Goal: Task Accomplishment & Management: Manage account settings

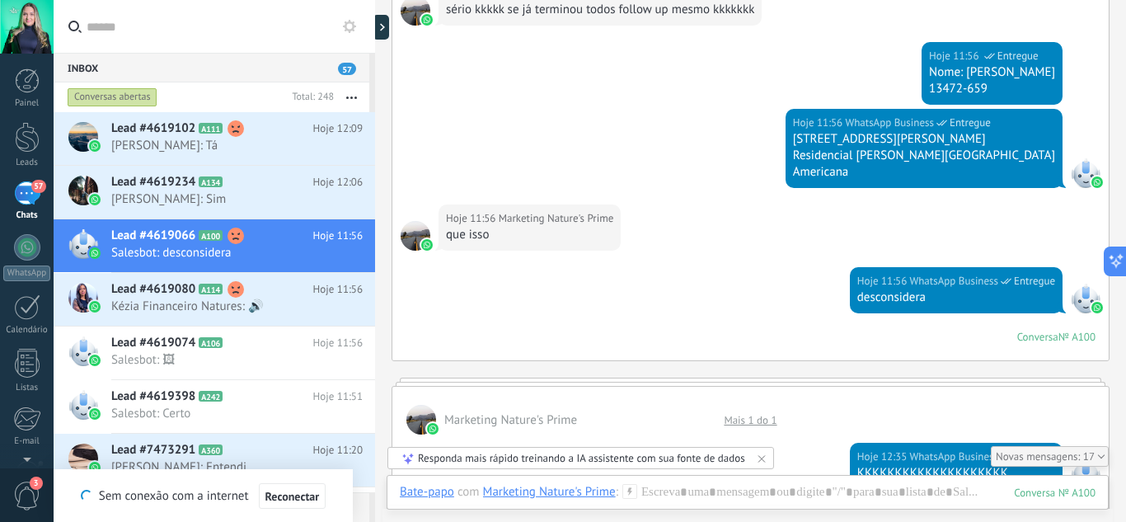
scroll to position [6003, 0]
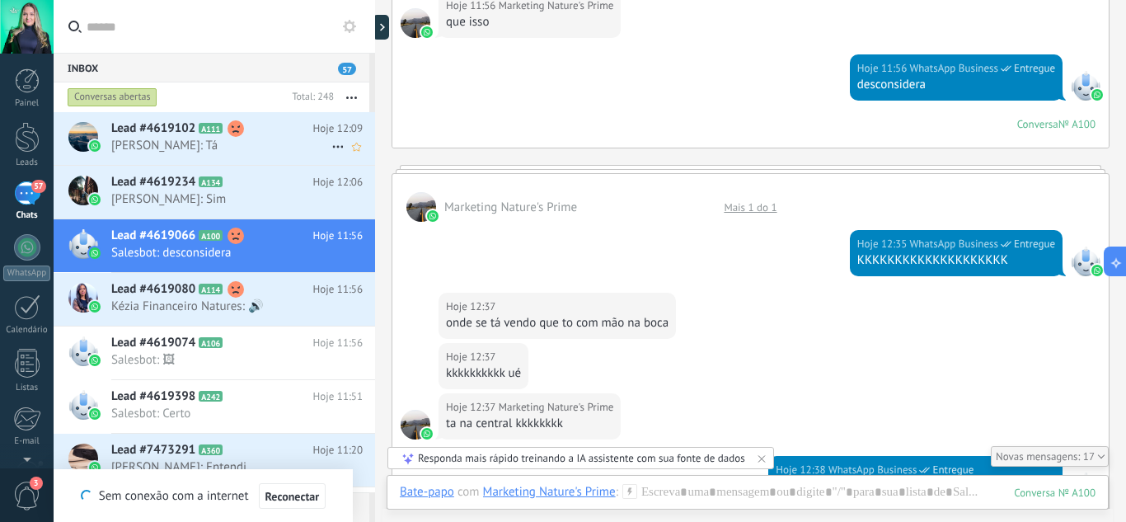
click at [329, 144] on icon at bounding box center [338, 147] width 20 height 20
click at [282, 138] on div at bounding box center [563, 261] width 1126 height 522
click at [257, 136] on h2 "Lead #4619102 A111" at bounding box center [212, 128] width 202 height 16
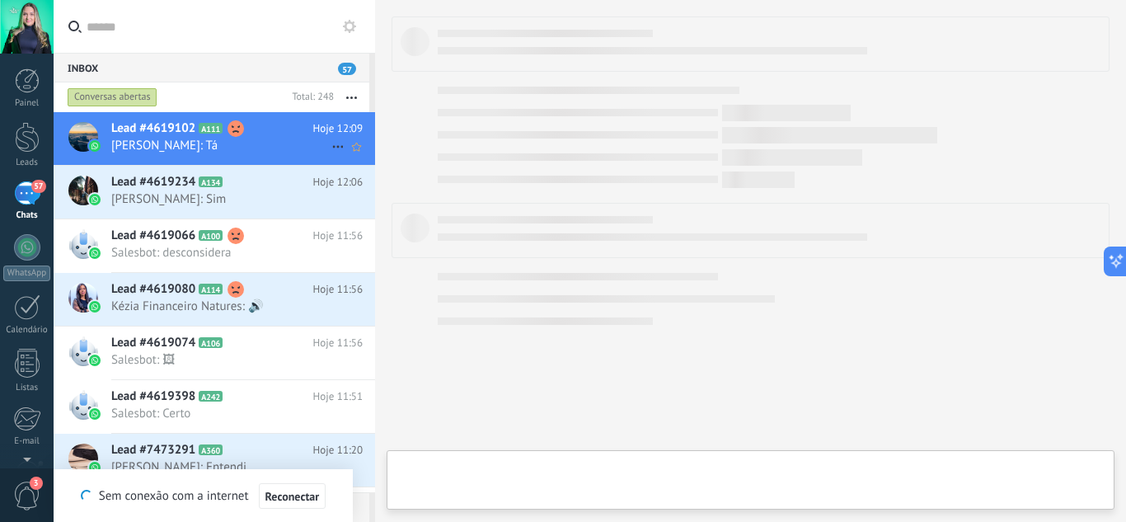
click at [257, 136] on h2 "Lead #4619102 A111" at bounding box center [212, 128] width 202 height 16
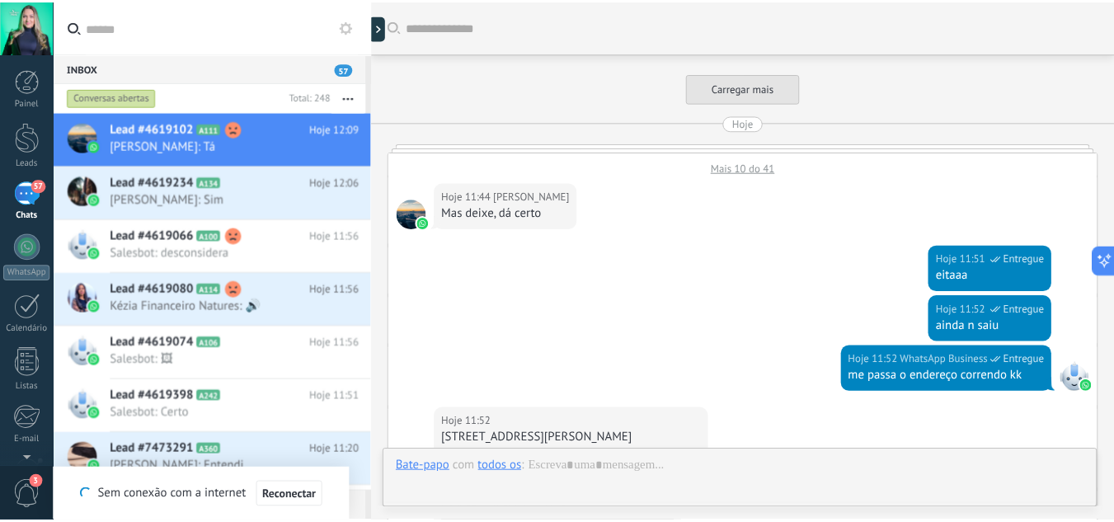
scroll to position [646, 0]
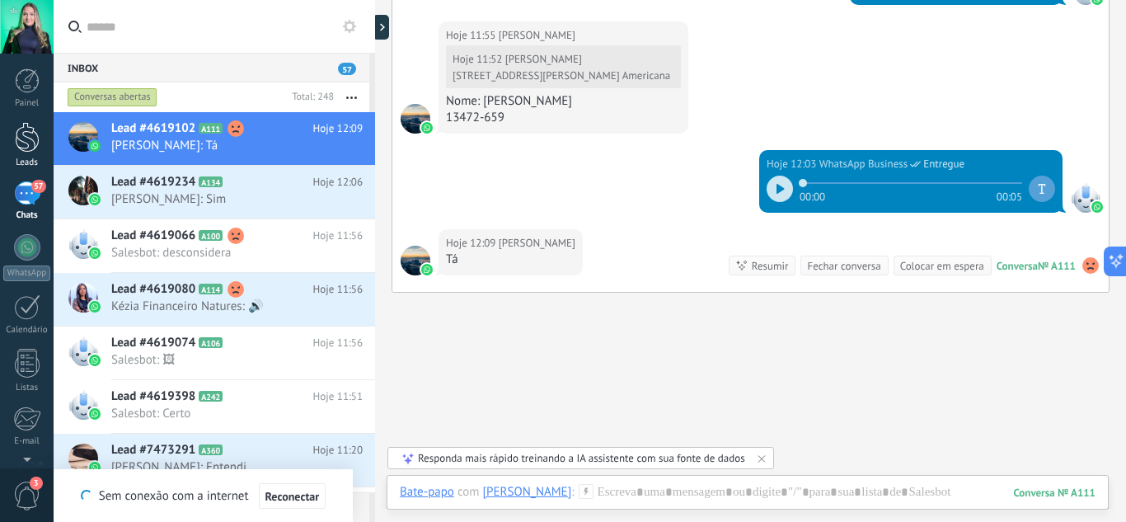
click at [29, 146] on div at bounding box center [27, 137] width 25 height 31
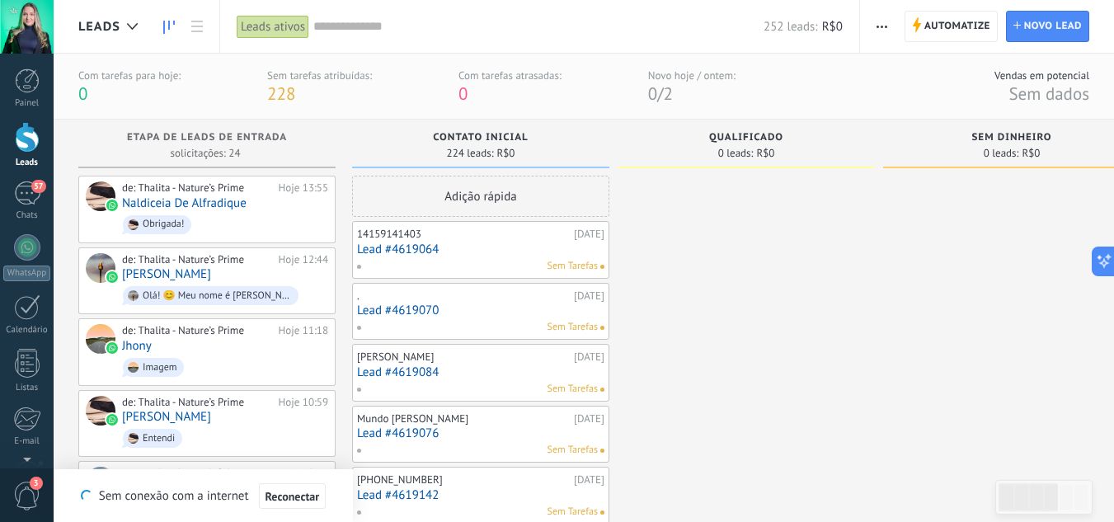
click at [534, 197] on div "Adição rápida" at bounding box center [480, 196] width 257 height 41
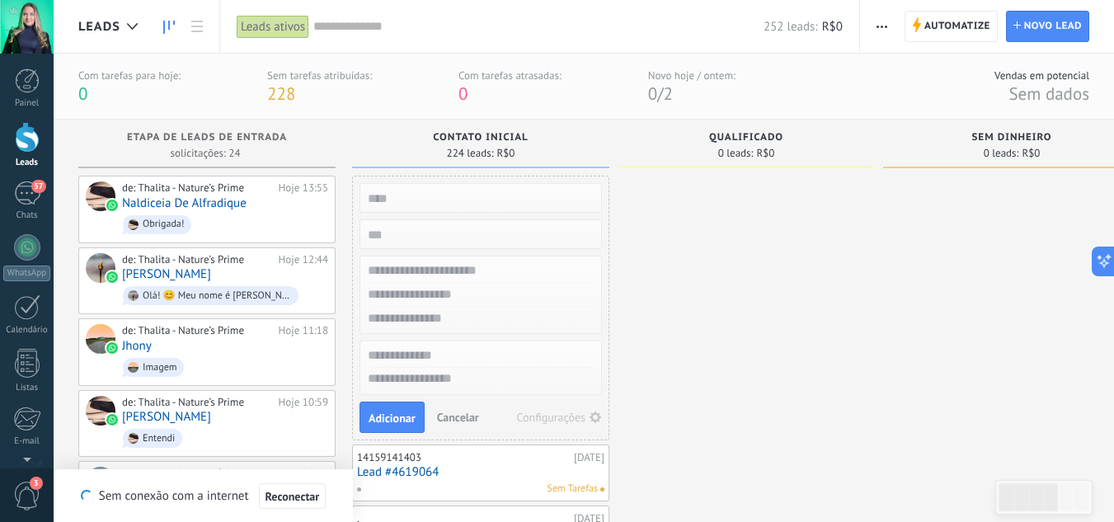
click at [451, 415] on span "Cancelar" at bounding box center [458, 417] width 42 height 15
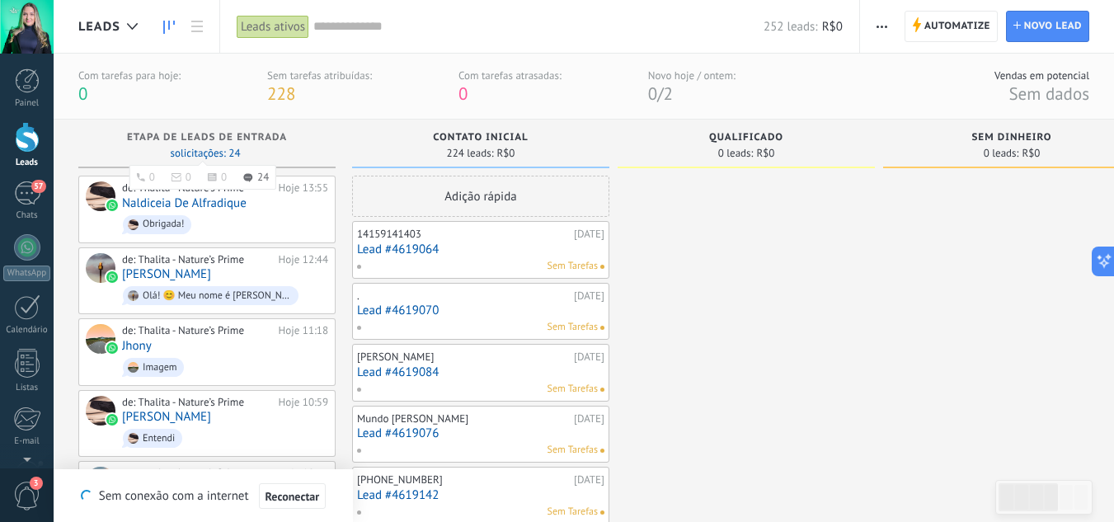
click at [225, 149] on span "solicitações: 24 0 0 0 24 0 0 0 24" at bounding box center [205, 153] width 70 height 10
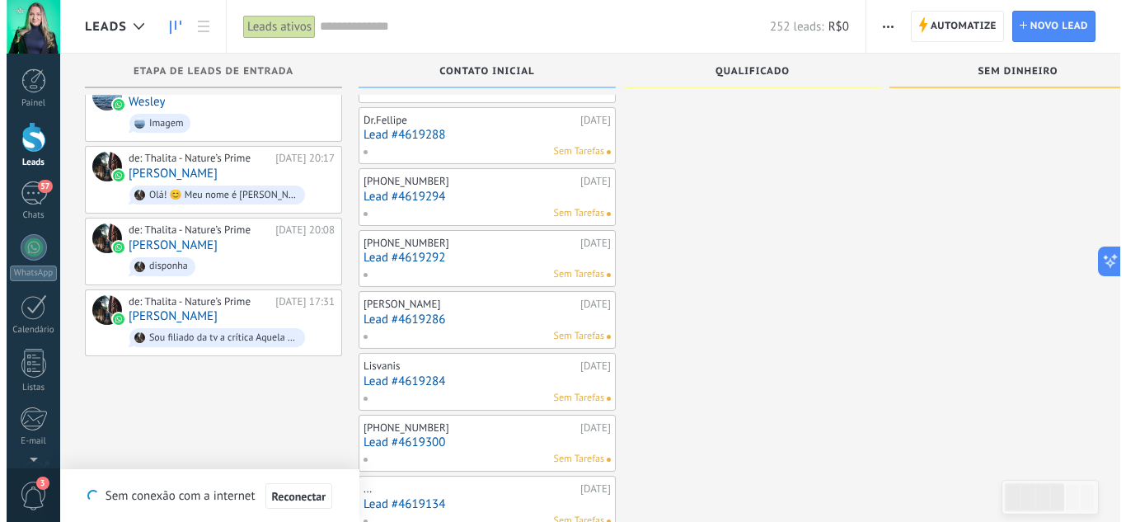
scroll to position [1418, 0]
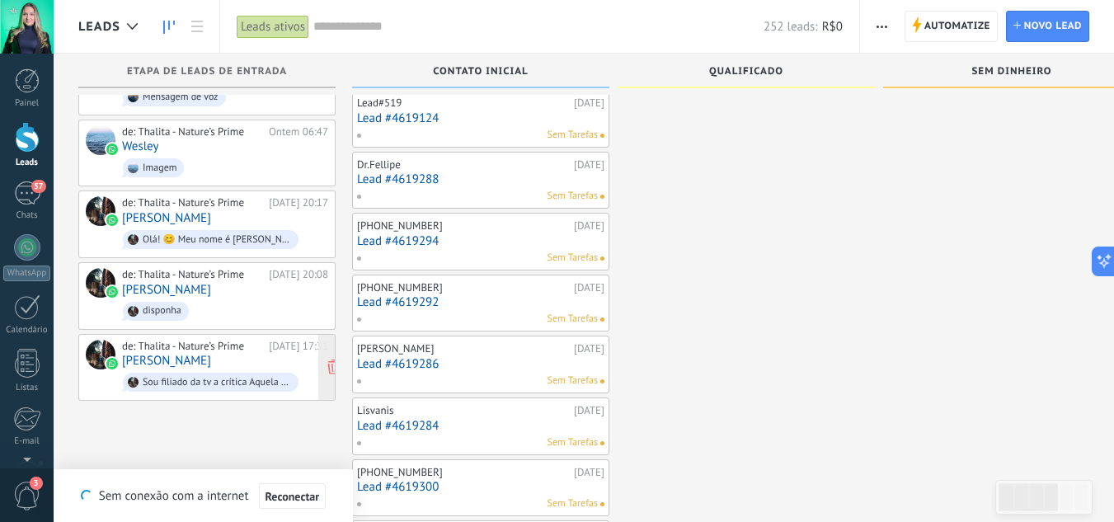
click at [223, 353] on div "de: Thalita - Nature’s Prime" at bounding box center [192, 346] width 141 height 13
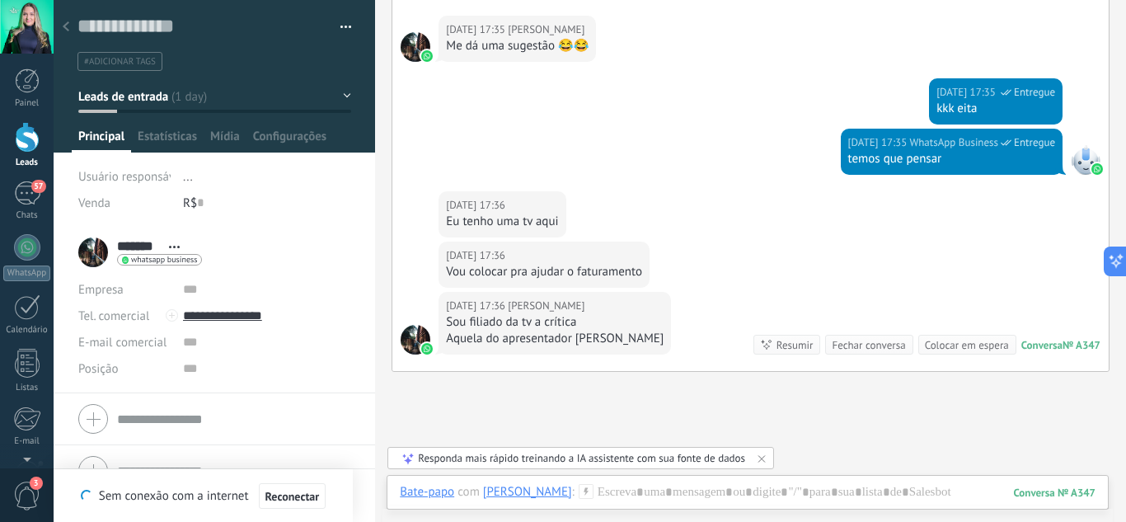
scroll to position [1094, 0]
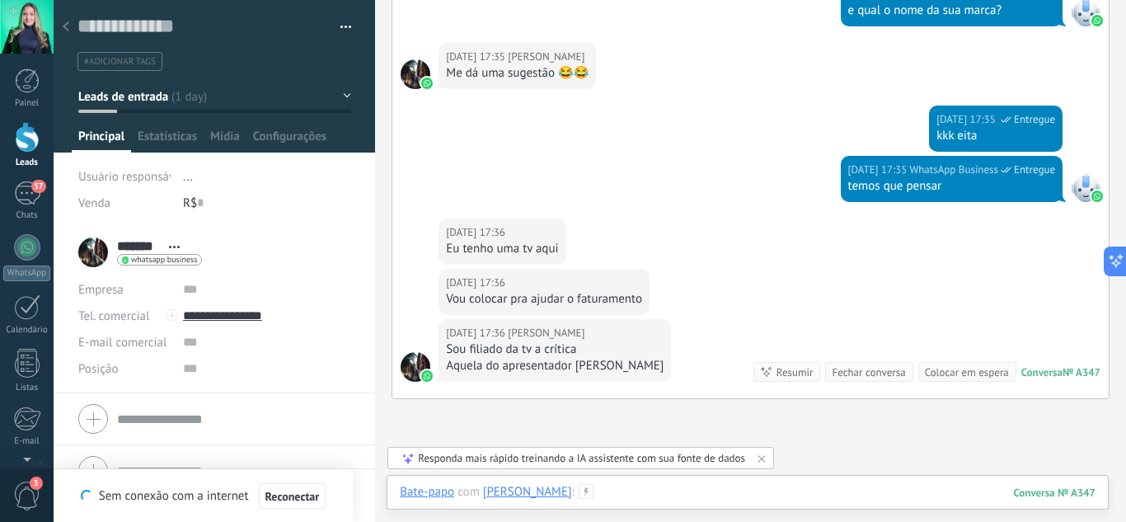
click at [678, 490] on div at bounding box center [748, 508] width 696 height 49
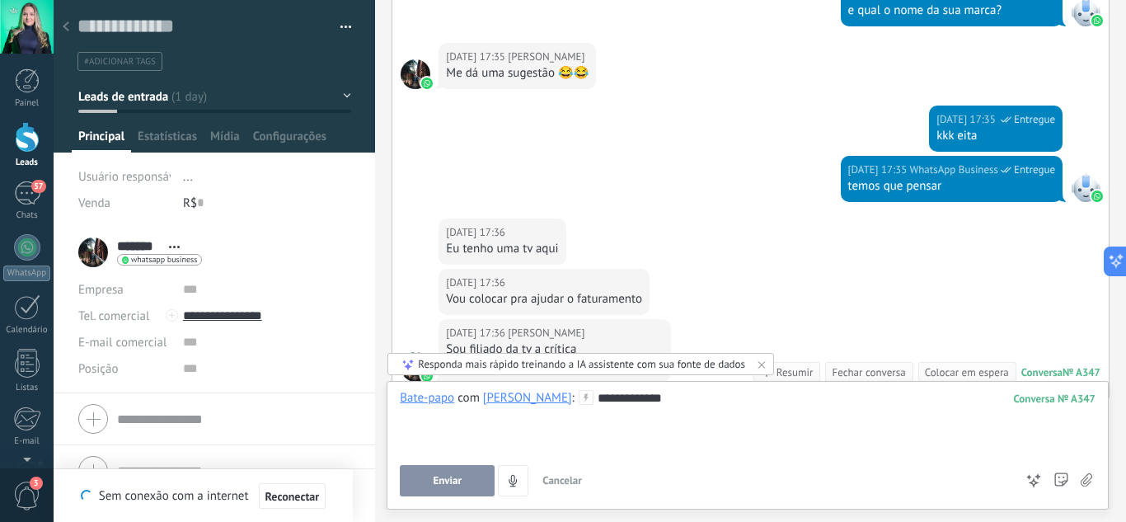
drag, startPoint x: 697, startPoint y: 415, endPoint x: 624, endPoint y: 452, distance: 81.1
click at [694, 415] on div at bounding box center [748, 414] width 696 height 16
click at [465, 481] on button "Enviar" at bounding box center [447, 480] width 95 height 31
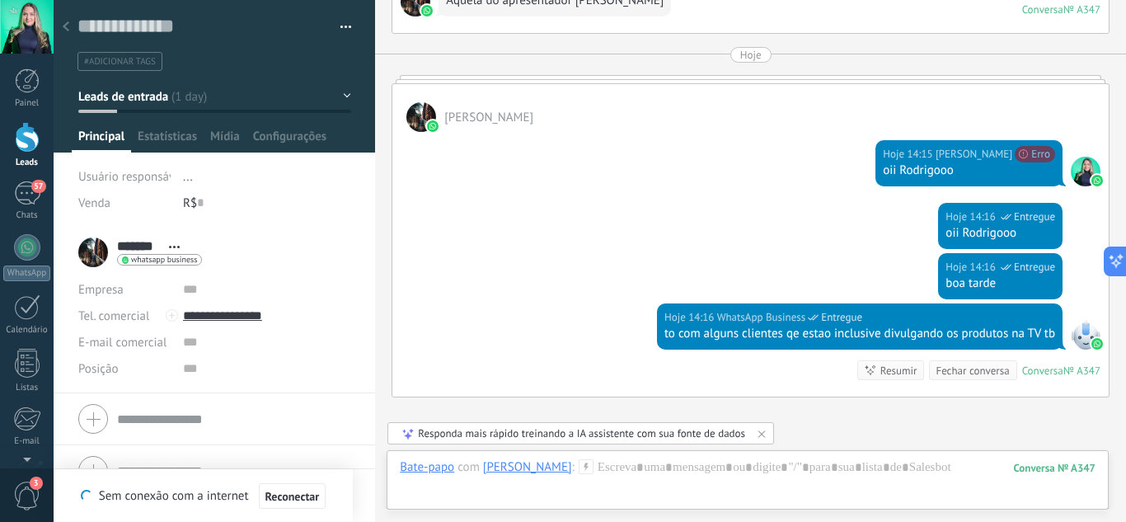
scroll to position [1622, 0]
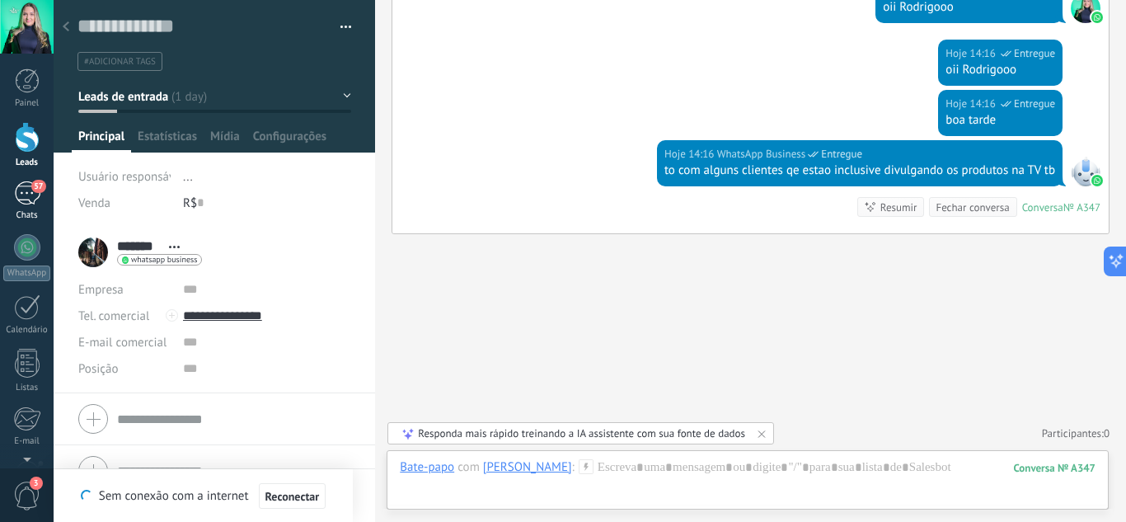
click at [25, 186] on div "57" at bounding box center [27, 193] width 26 height 24
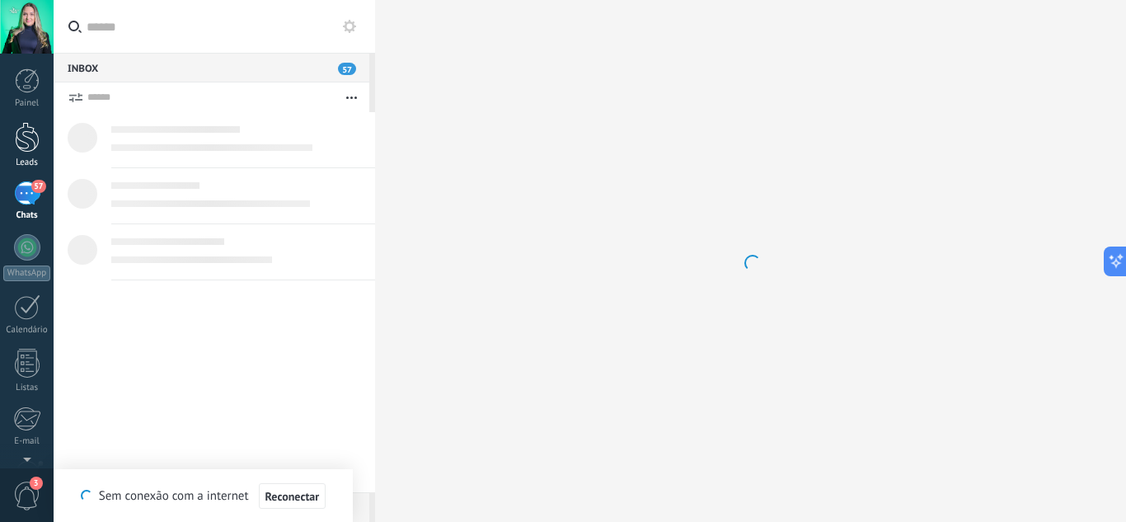
click at [31, 145] on div at bounding box center [27, 137] width 25 height 31
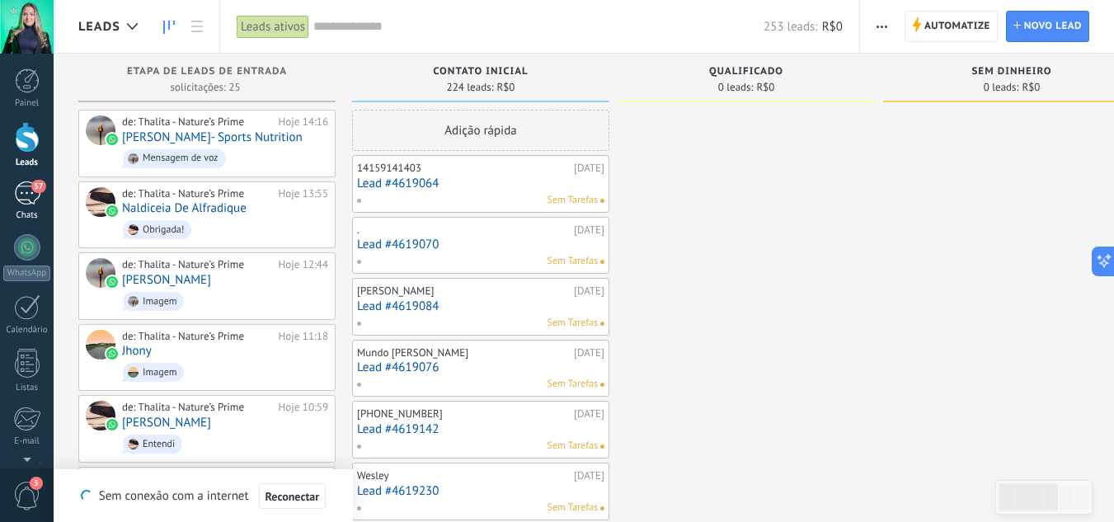
click at [34, 193] on div "57" at bounding box center [27, 193] width 26 height 24
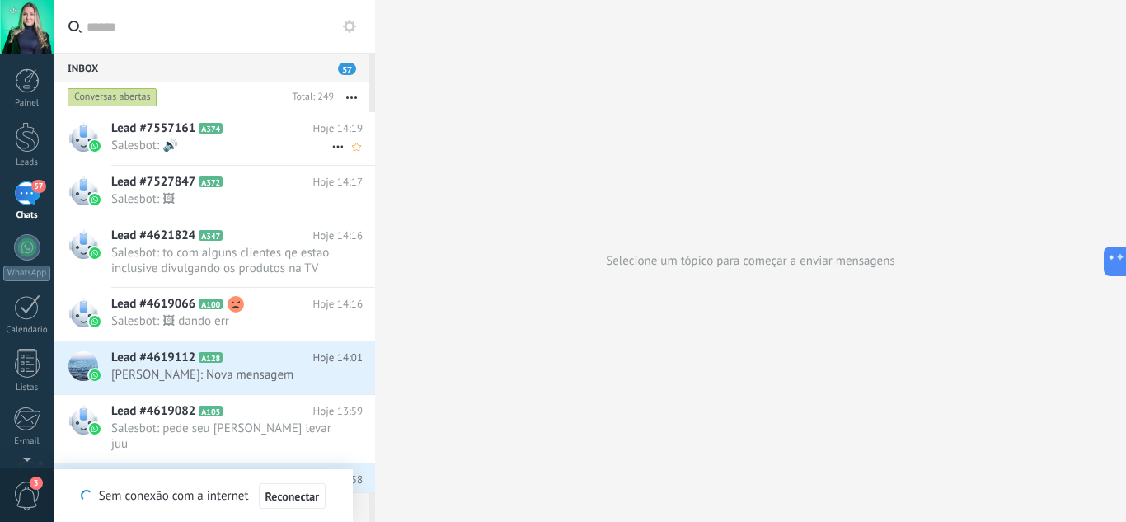
click at [171, 121] on span "Lead #7557161" at bounding box center [153, 128] width 84 height 16
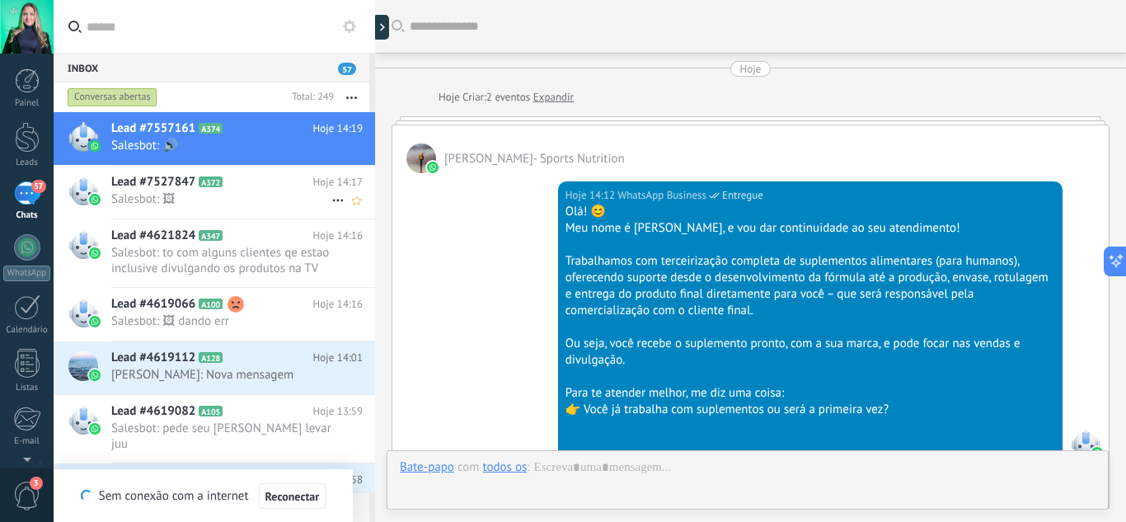
scroll to position [1108, 0]
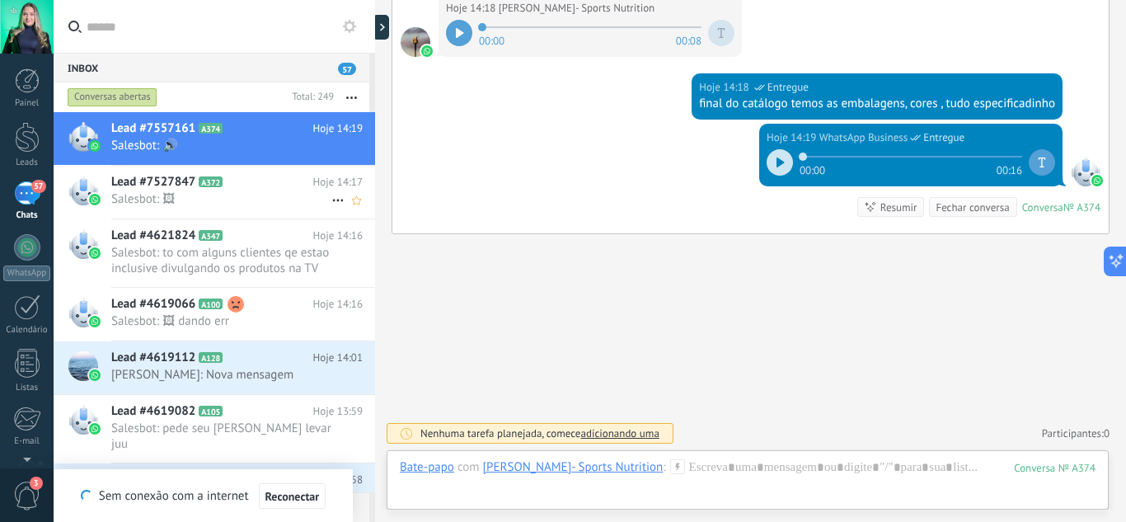
click at [221, 204] on span "Salesbot: 🖼" at bounding box center [221, 199] width 220 height 16
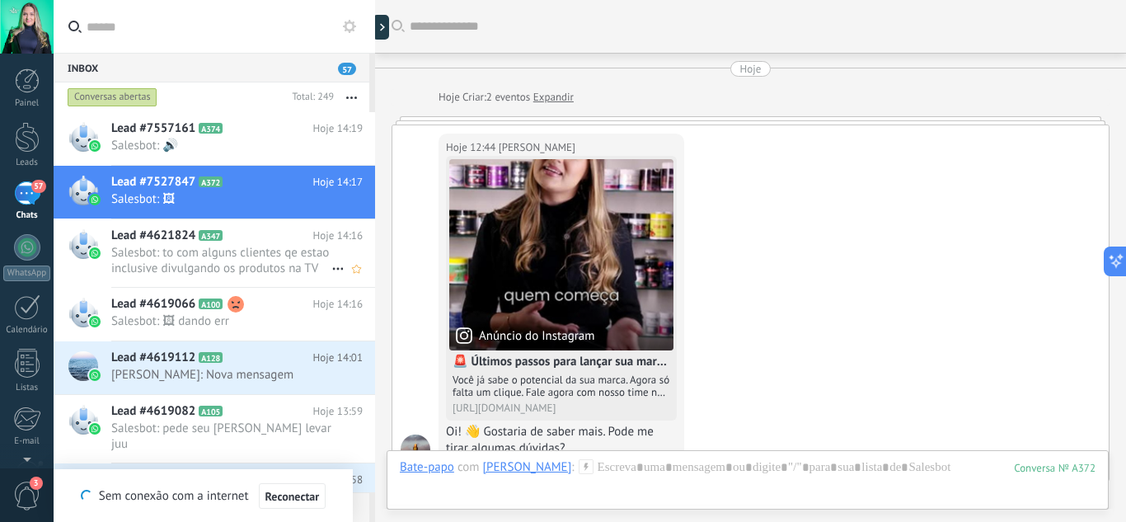
scroll to position [1127, 0]
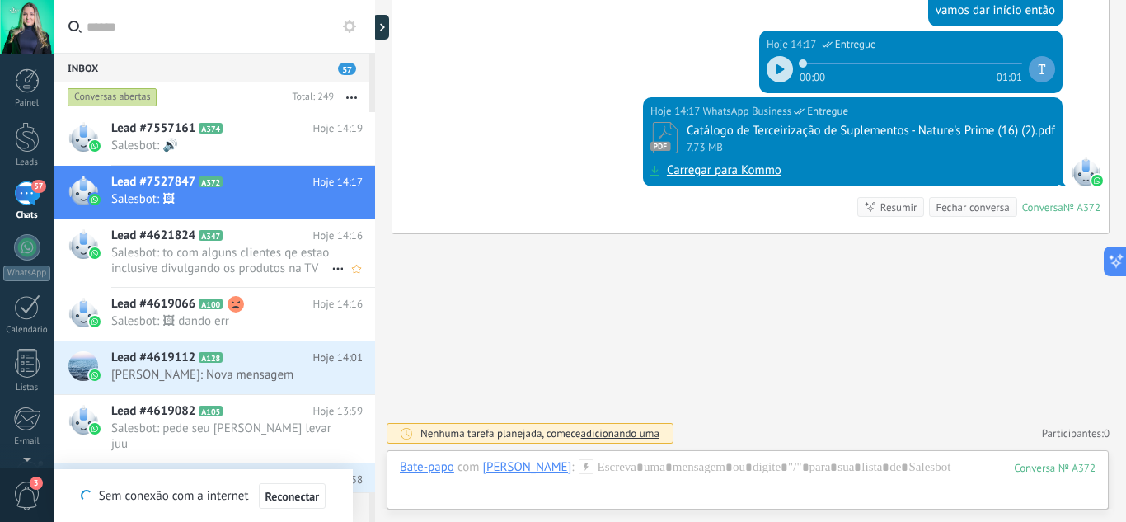
click at [233, 237] on icon at bounding box center [236, 236] width 16 height 16
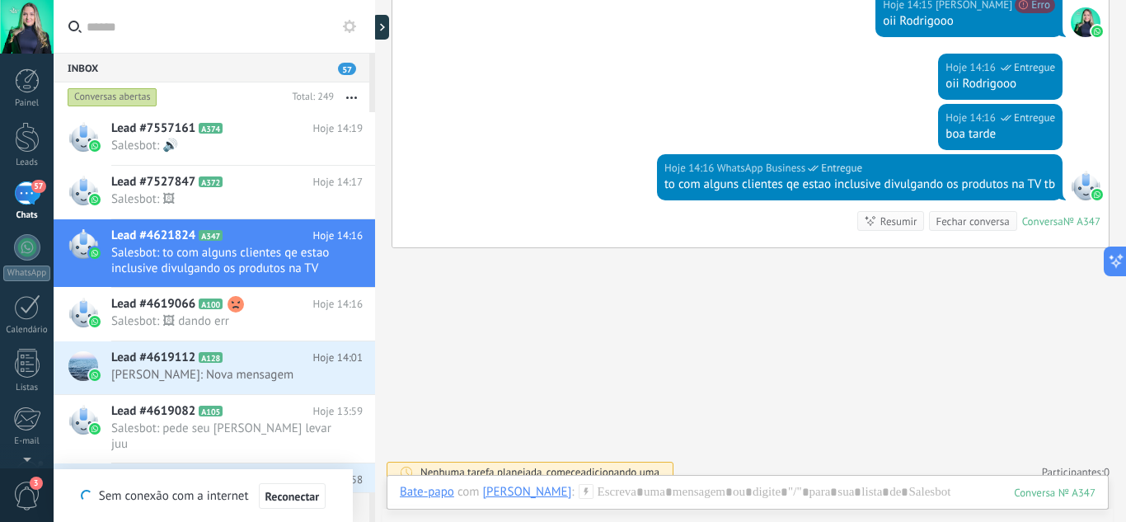
scroll to position [1507, 0]
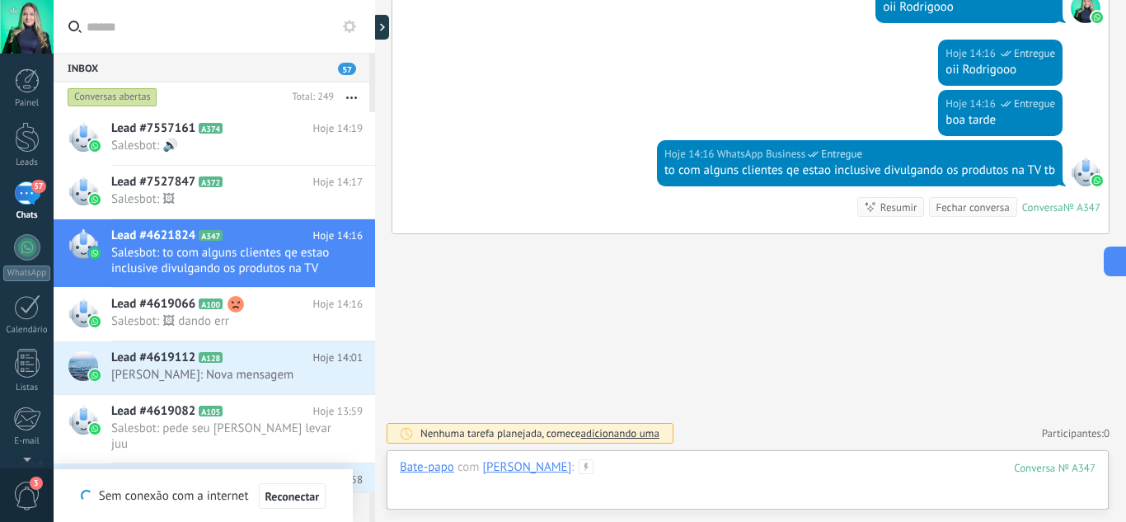
click at [680, 470] on div at bounding box center [748, 483] width 696 height 49
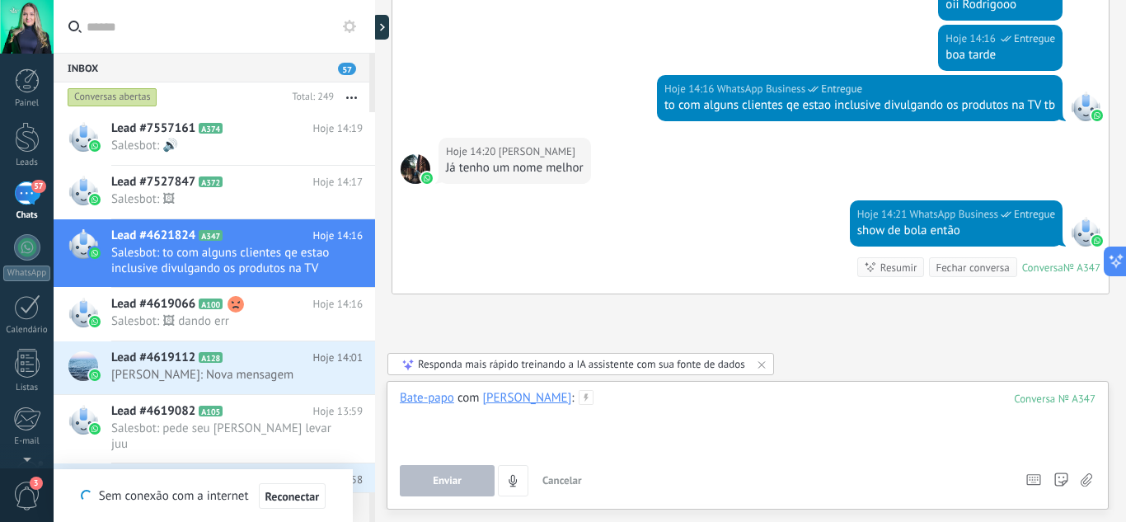
scroll to position [1632, 0]
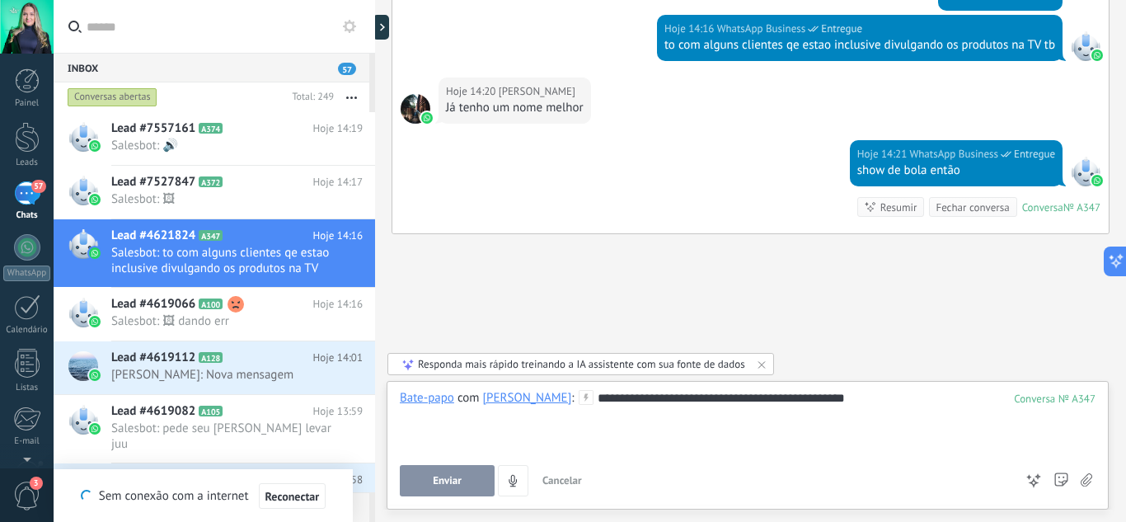
click at [457, 487] on button "Enviar" at bounding box center [447, 480] width 95 height 31
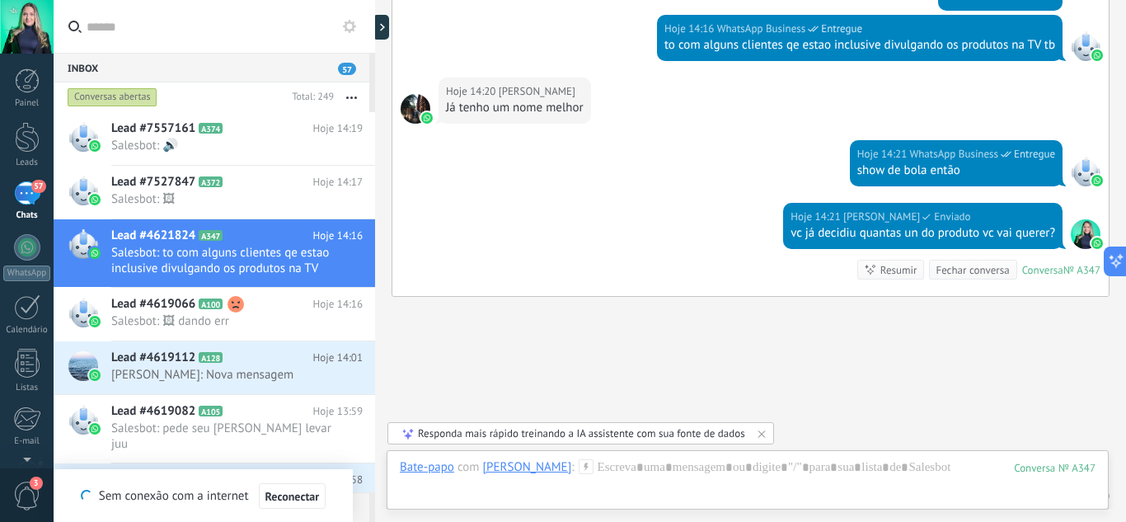
scroll to position [1695, 0]
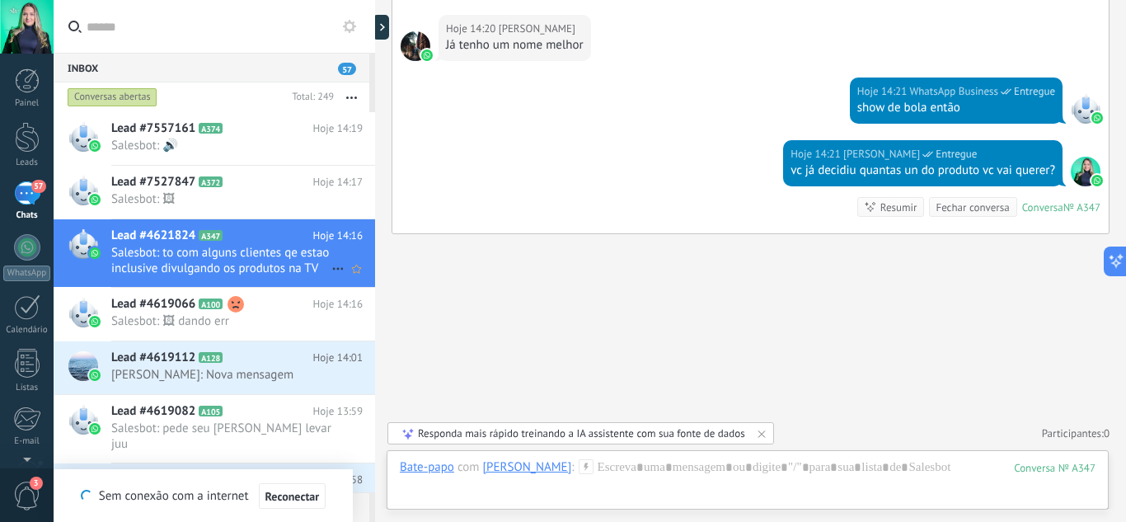
click at [332, 268] on use at bounding box center [337, 269] width 11 height 2
click at [258, 262] on div at bounding box center [563, 261] width 1126 height 522
click at [328, 265] on icon "Conversa fechada" at bounding box center [338, 269] width 20 height 20
click at [33, 250] on div at bounding box center [27, 247] width 26 height 26
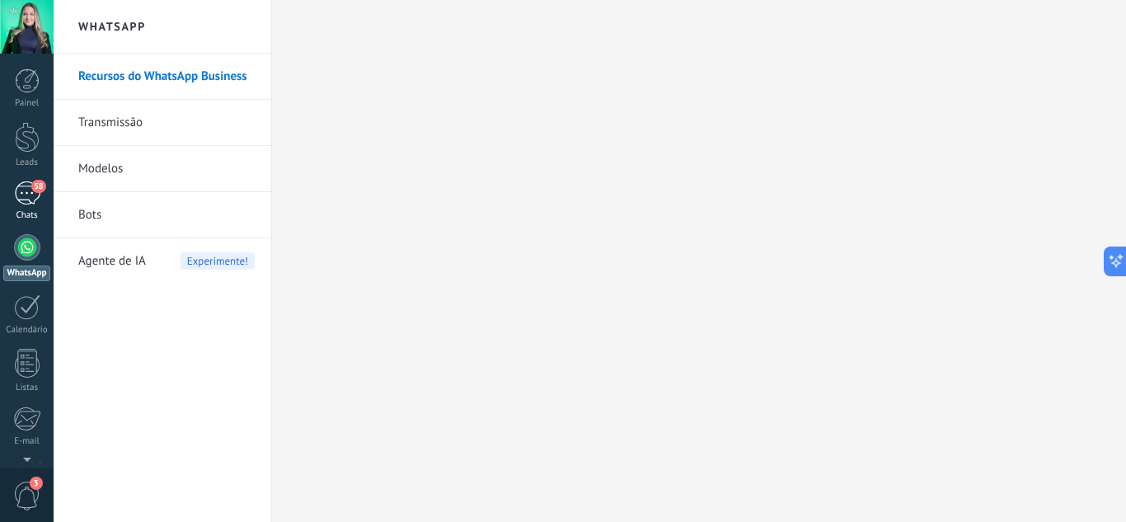
click at [35, 191] on span "58" at bounding box center [38, 186] width 14 height 13
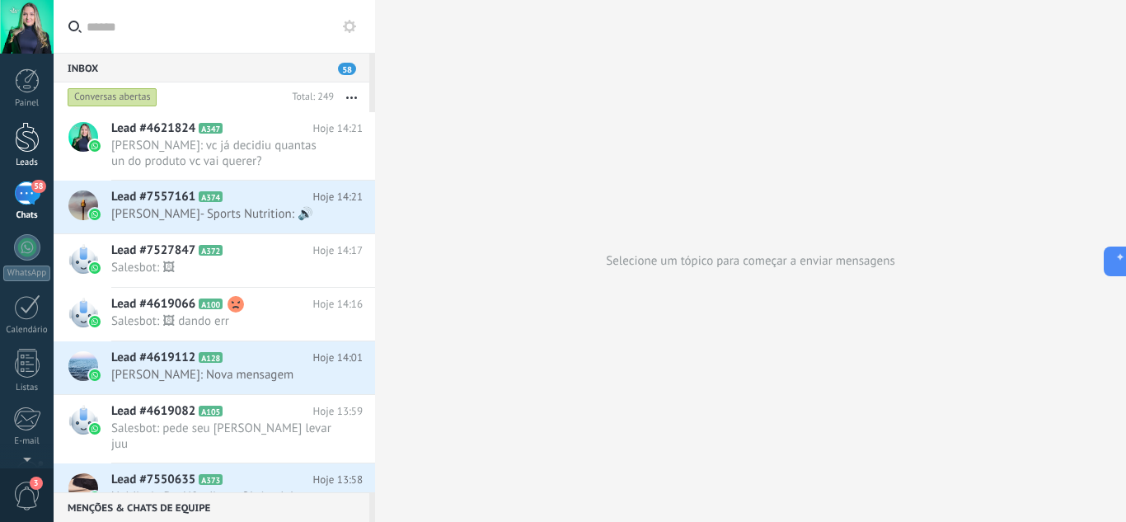
click at [22, 154] on link "Leads" at bounding box center [27, 145] width 54 height 46
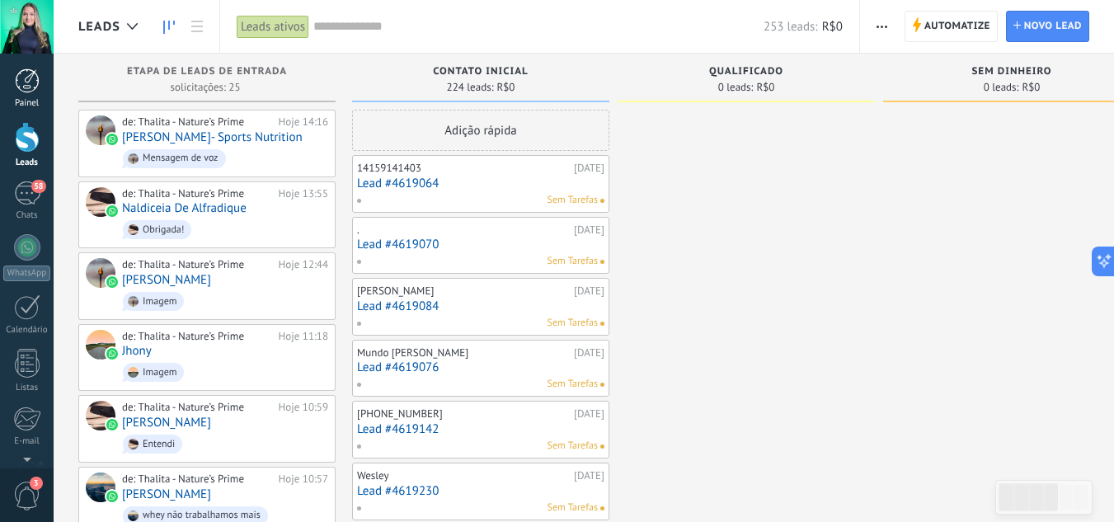
click at [24, 89] on div at bounding box center [27, 80] width 25 height 25
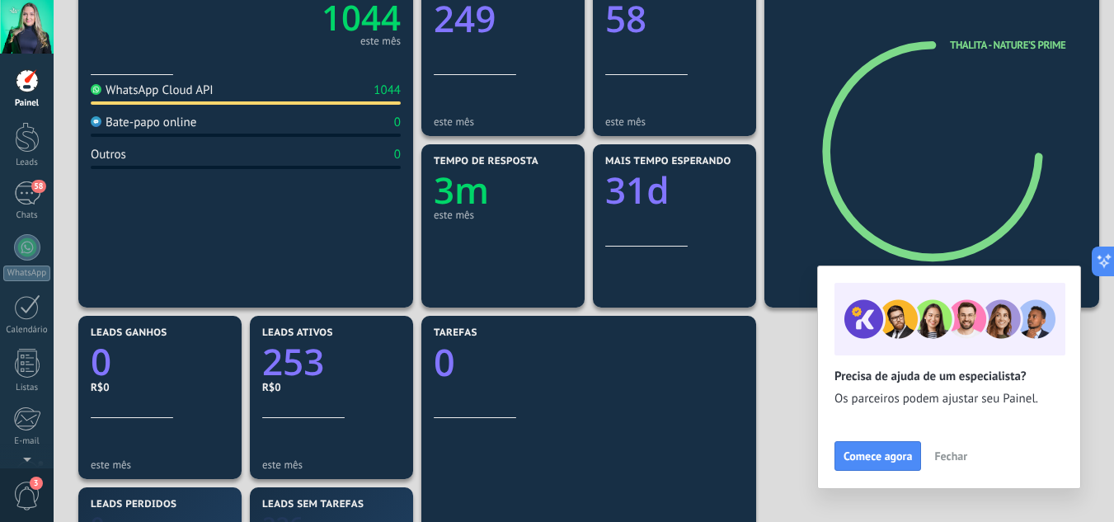
scroll to position [330, 0]
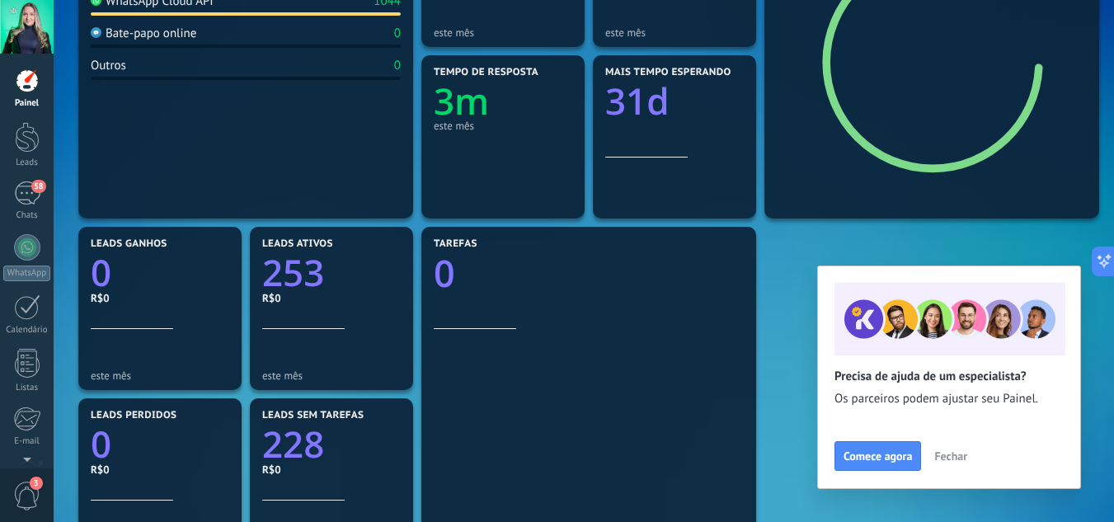
click at [955, 453] on span "Fechar" at bounding box center [950, 456] width 33 height 12
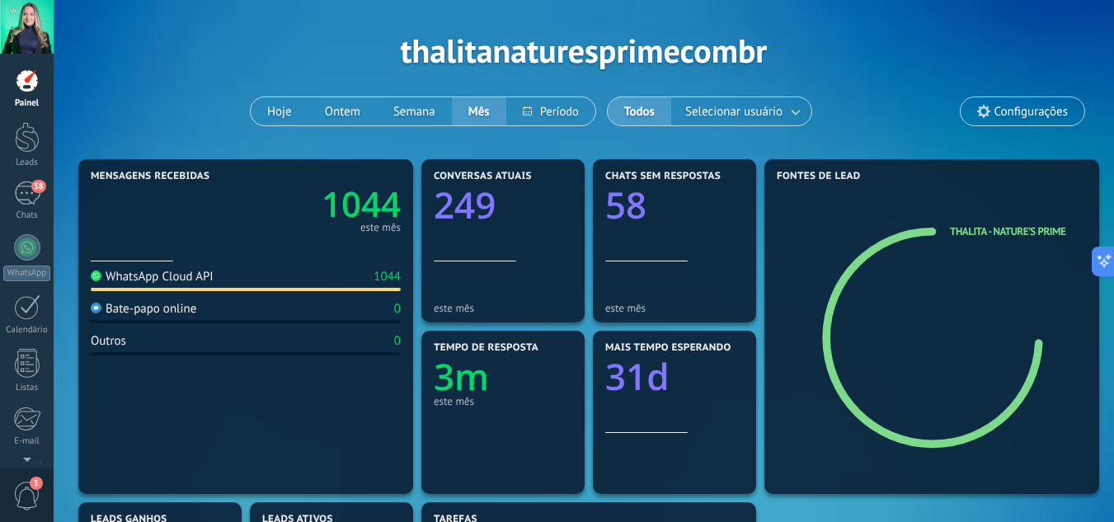
scroll to position [82, 0]
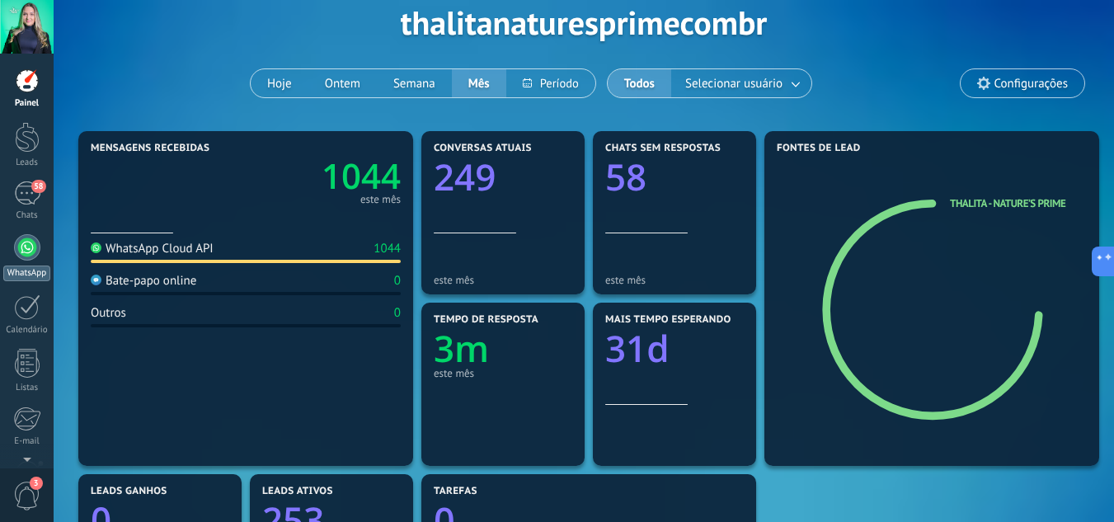
click at [23, 249] on div at bounding box center [27, 247] width 26 height 26
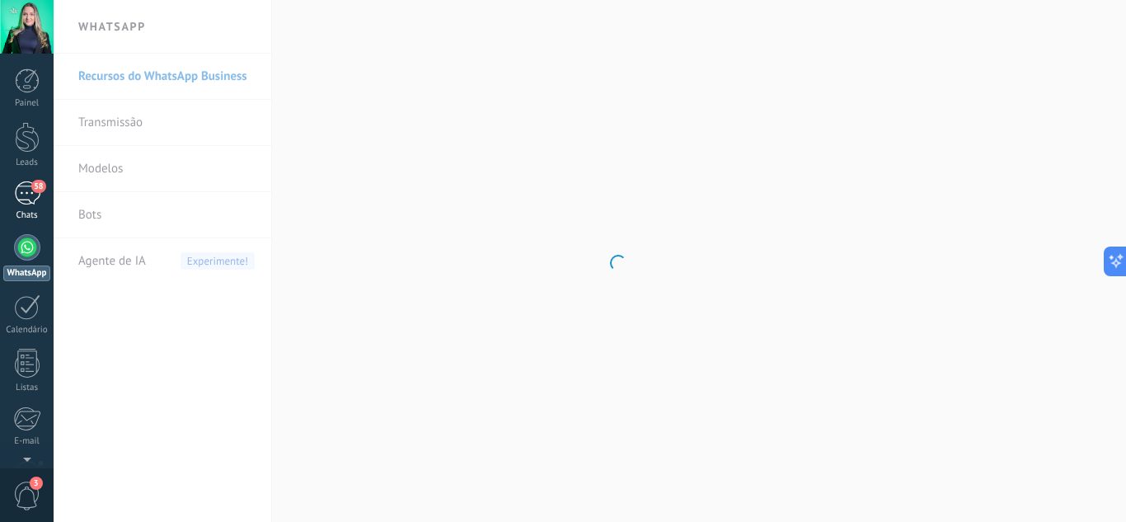
click at [24, 190] on div "58" at bounding box center [27, 193] width 26 height 24
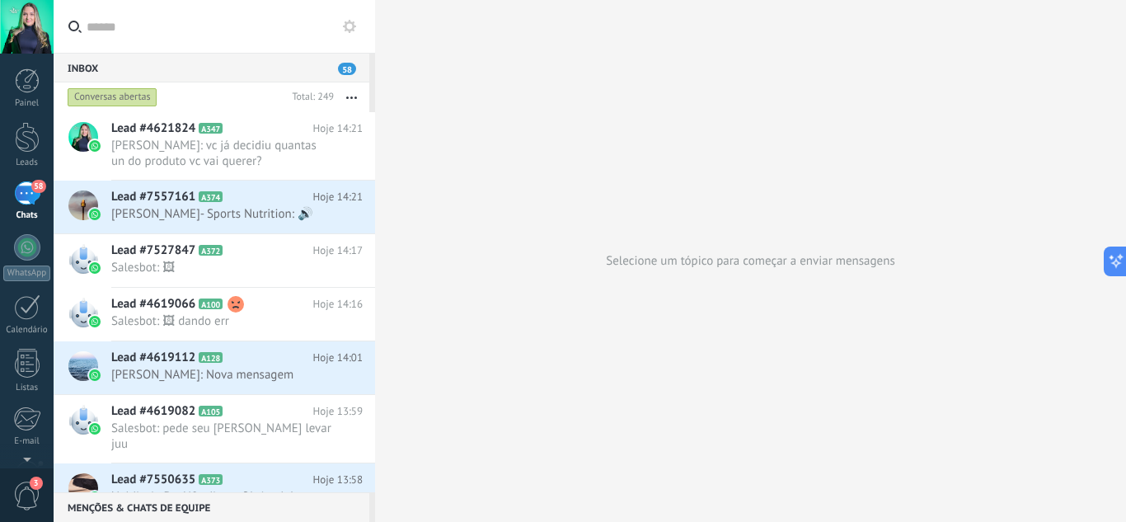
click at [344, 67] on span "58" at bounding box center [347, 69] width 18 height 12
click at [355, 92] on button "button" at bounding box center [351, 97] width 35 height 30
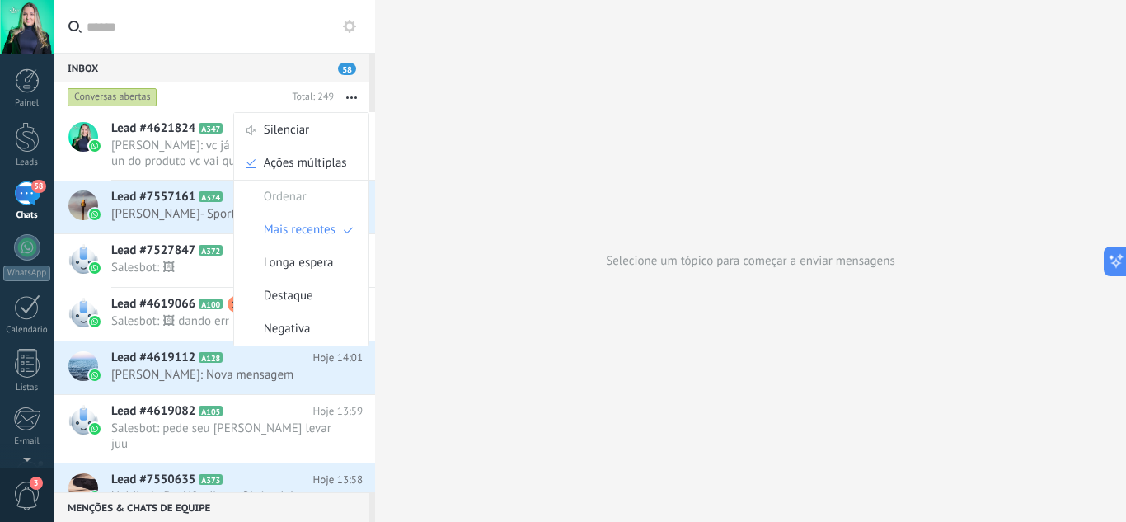
click at [426, 111] on div "Selecione um tópico para começar a enviar mensagens" at bounding box center [750, 261] width 751 height 522
